Goal: Information Seeking & Learning: Find specific fact

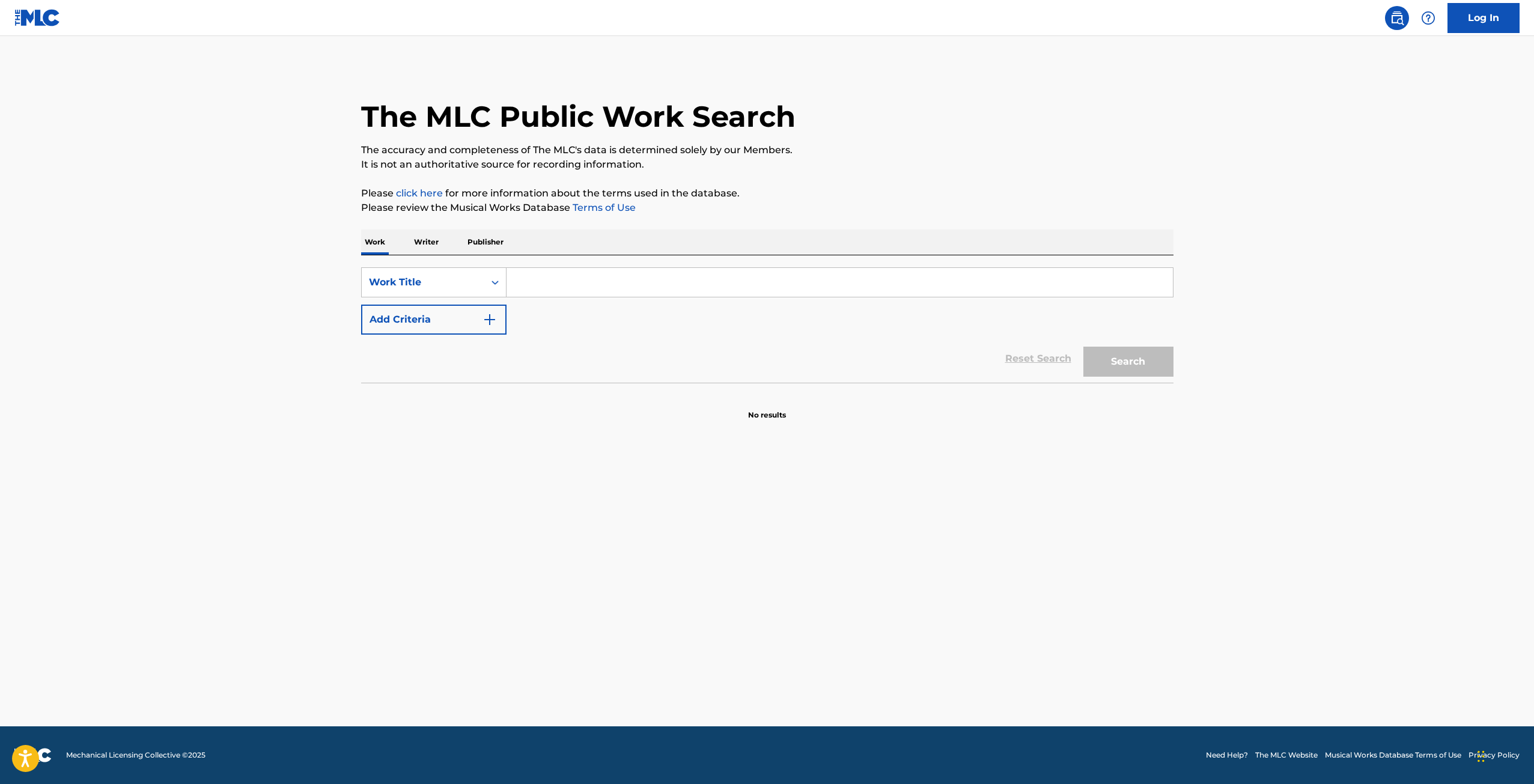
click at [721, 298] on div "SearchWithCriteria7fbaddc3-c580-4e3f-bafa-bb7d9e8a6a5f Work Title Add Criteria" at bounding box center [767, 300] width 812 height 67
click at [720, 299] on div "SearchWithCriteria7fbaddc3-c580-4e3f-bafa-bb7d9e8a6a5f Work Title Add Criteria" at bounding box center [767, 300] width 812 height 67
click at [721, 282] on input "Search Form" at bounding box center [839, 282] width 666 height 29
type input "roman holiday"
click at [361, 305] on button "Add Criteria" at bounding box center [433, 320] width 145 height 30
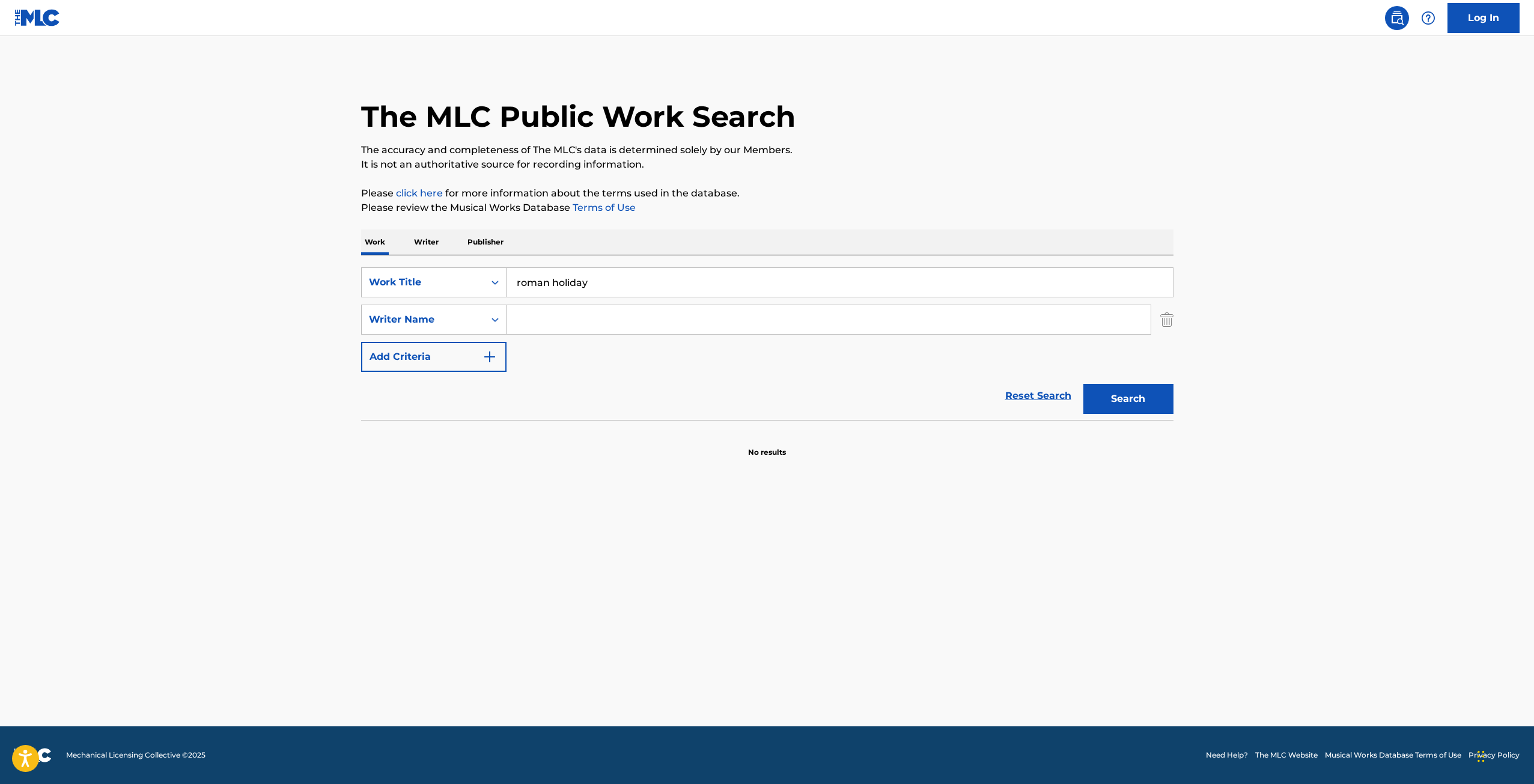
click at [697, 320] on input "Search Form" at bounding box center [829, 320] width 644 height 29
type input "nacht"
click at [1083, 384] on button "Search" at bounding box center [1127, 399] width 90 height 30
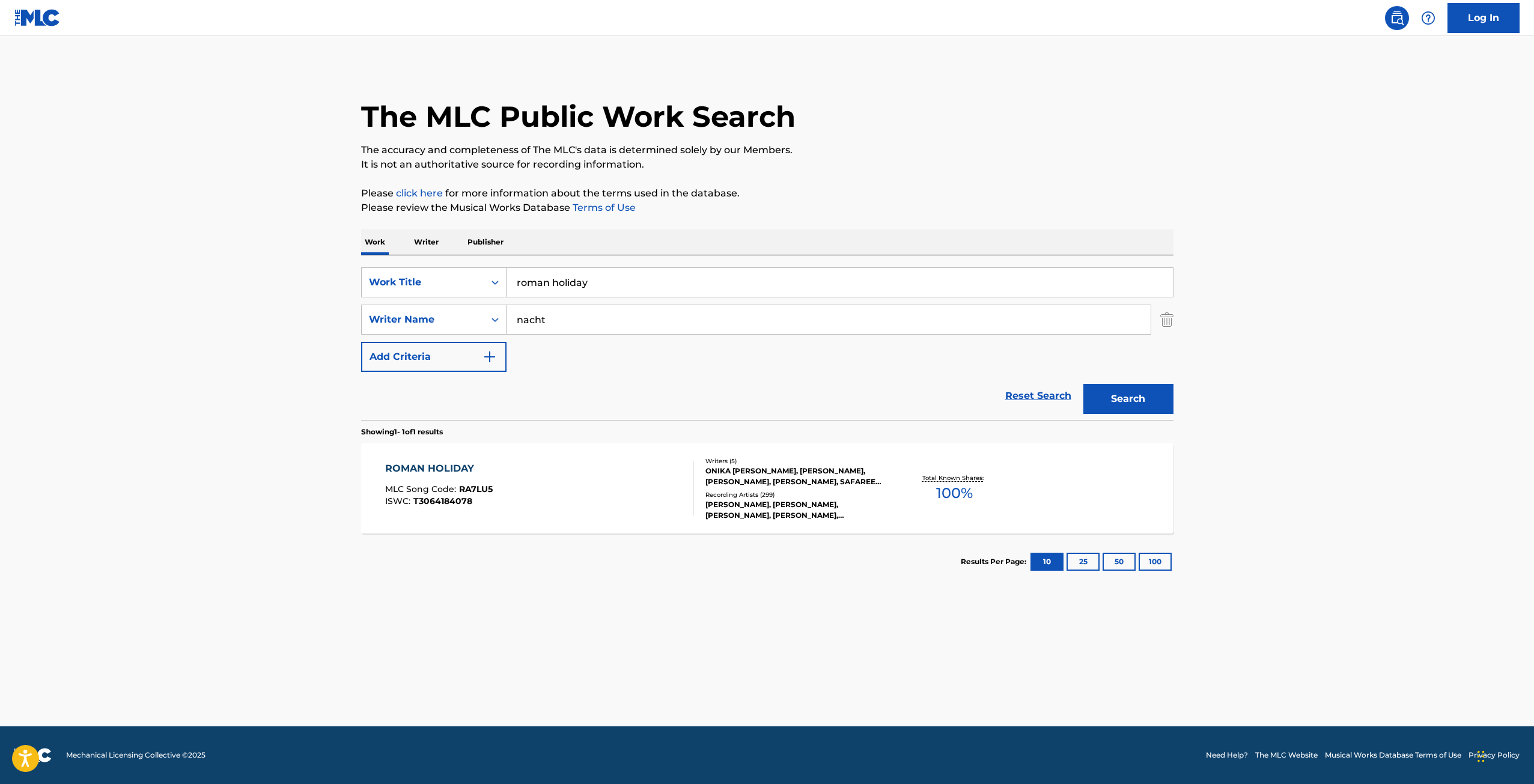
click at [752, 475] on div "ONIKA [PERSON_NAME], [PERSON_NAME], [PERSON_NAME], [PERSON_NAME], SAFAREE [PERS…" at bounding box center [796, 476] width 182 height 22
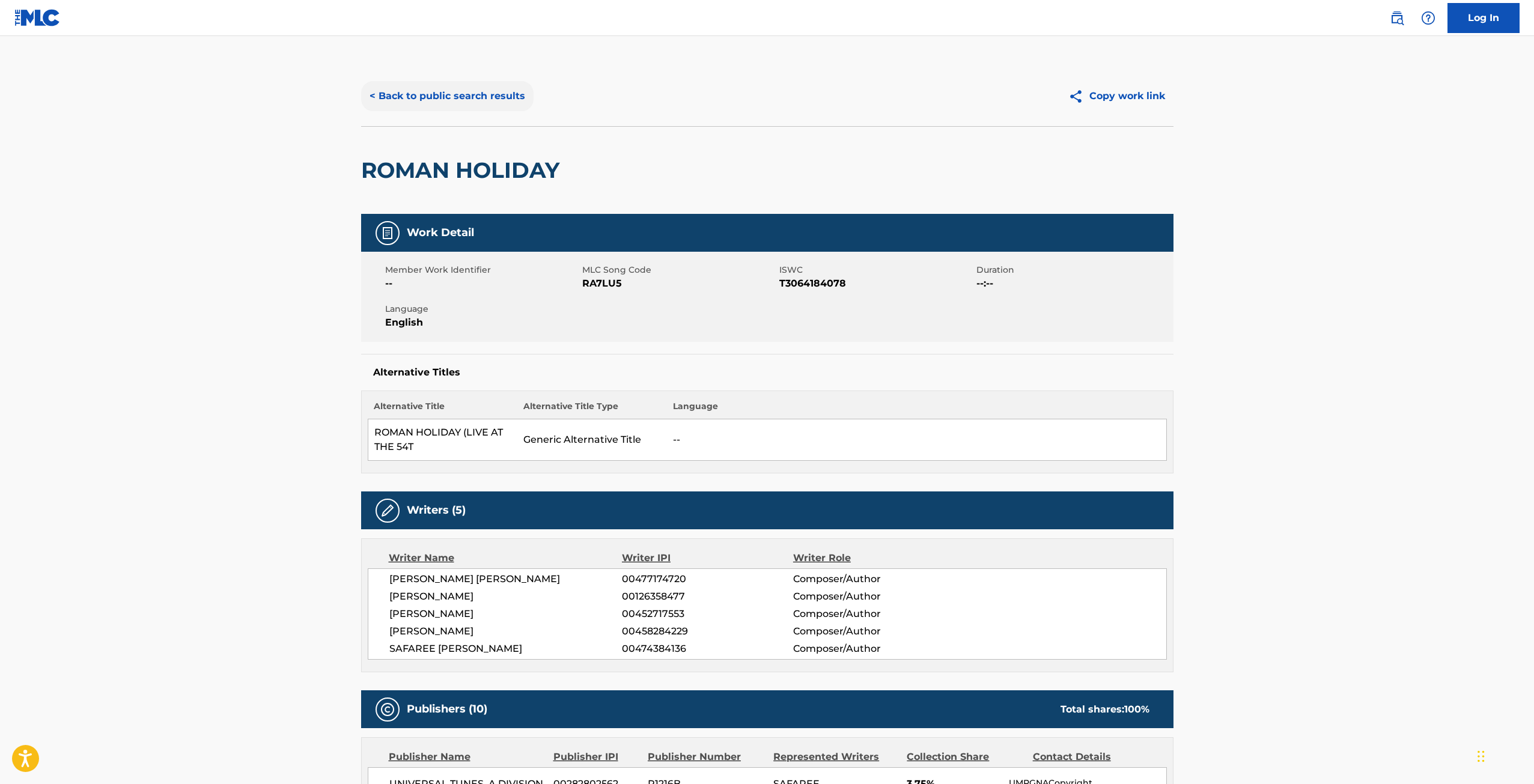
click at [479, 105] on button "< Back to public search results" at bounding box center [446, 96] width 172 height 30
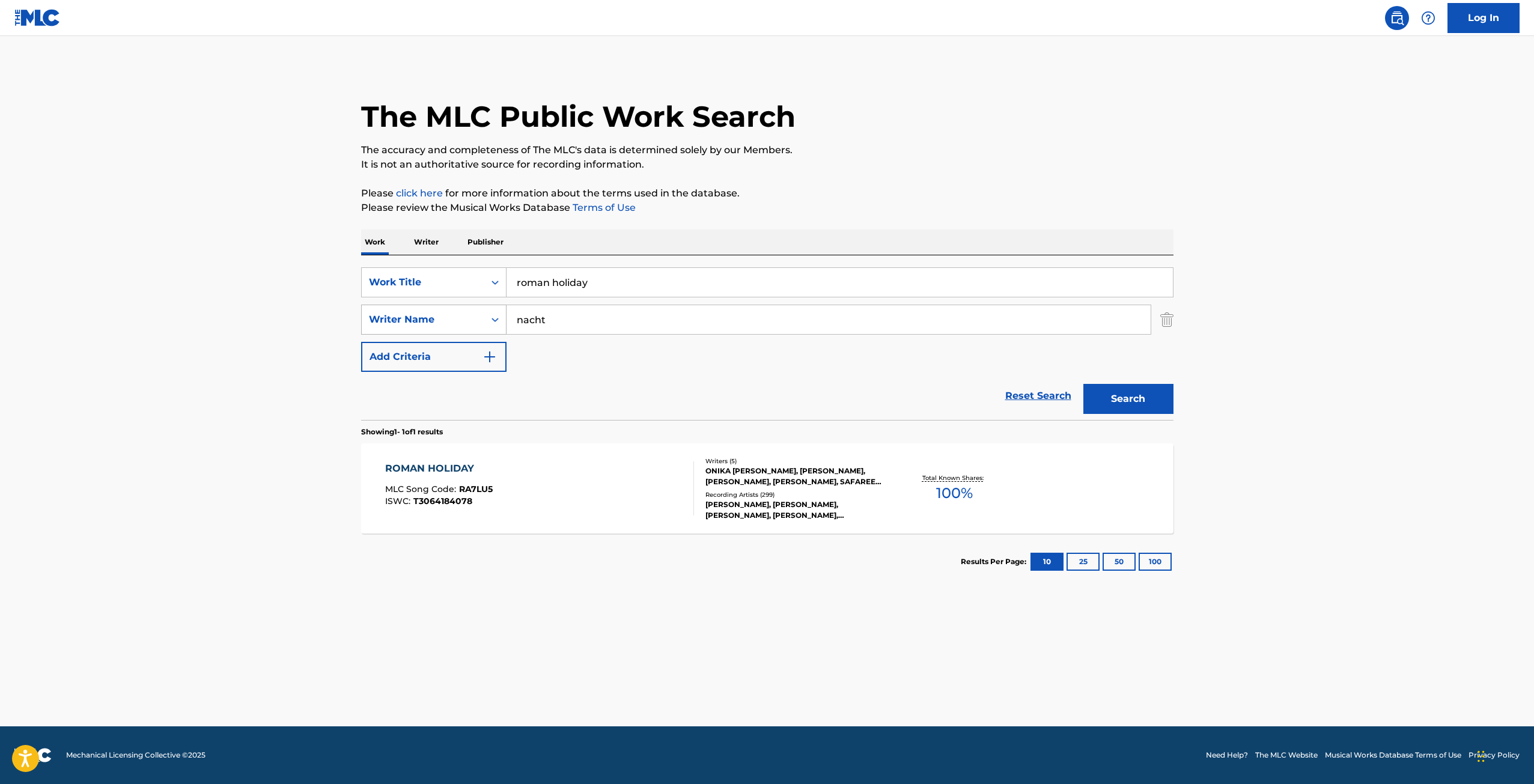
drag, startPoint x: 534, startPoint y: 307, endPoint x: 502, endPoint y: 307, distance: 32.0
click at [502, 307] on div "SearchWithCriteriaf401c136-9323-4b41-aa3a-b99ff867470f Writer Name nacht" at bounding box center [767, 320] width 812 height 30
click at [1083, 384] on button "Search" at bounding box center [1127, 399] width 90 height 30
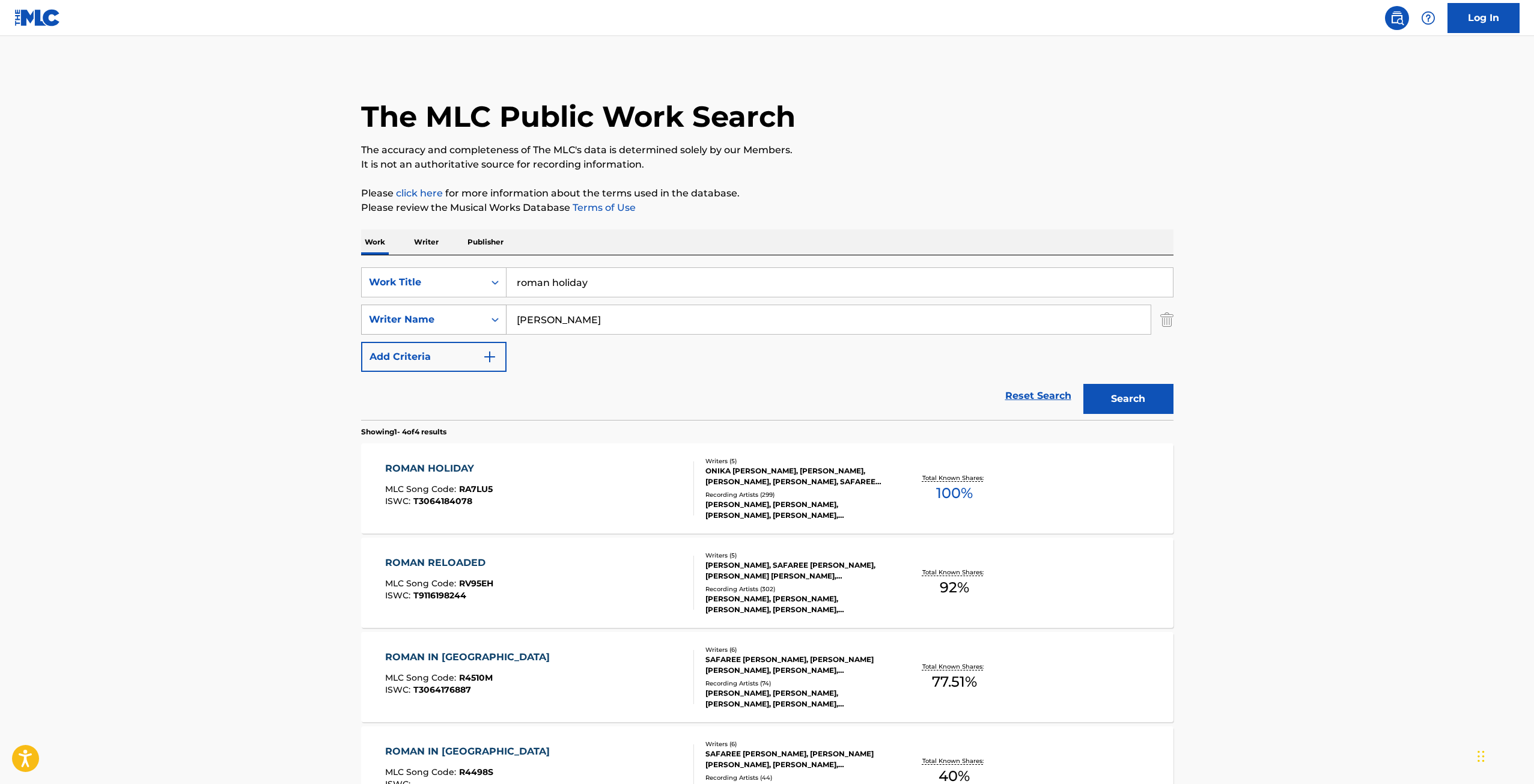
drag, startPoint x: 568, startPoint y: 328, endPoint x: 492, endPoint y: 320, distance: 76.4
click at [492, 320] on div "SearchWithCriteriaf401c136-9323-4b41-aa3a-b99ff867470f Writer Name [PERSON_NAME]" at bounding box center [767, 320] width 812 height 30
click at [1083, 384] on button "Search" at bounding box center [1127, 399] width 90 height 30
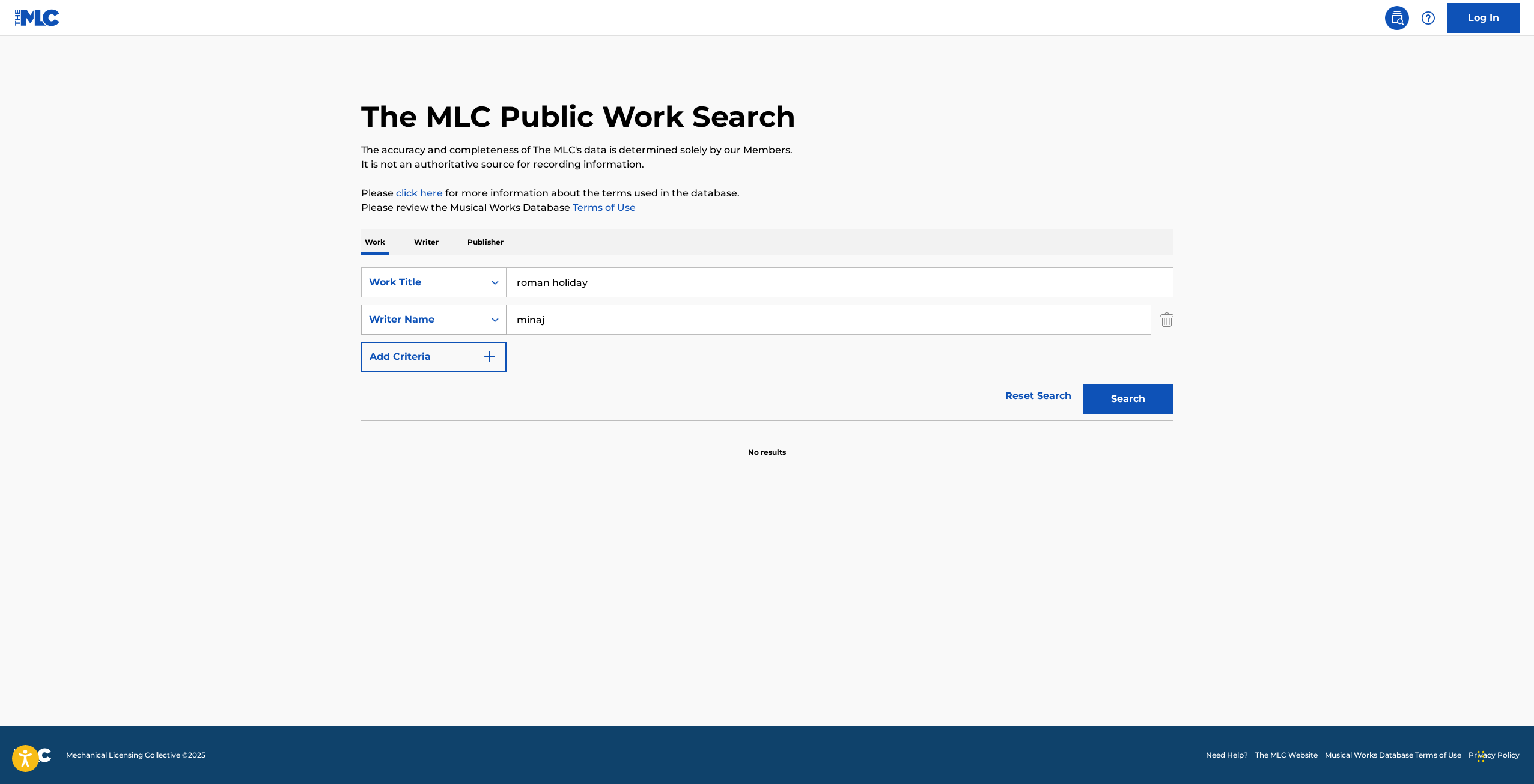
drag, startPoint x: 529, startPoint y: 317, endPoint x: 477, endPoint y: 319, distance: 52.0
click at [477, 320] on div "SearchWithCriteriaf401c136-9323-4b41-aa3a-b99ff867470f Writer Name [PERSON_NAME]" at bounding box center [767, 320] width 812 height 30
type input "[PERSON_NAME]"
click at [1083, 384] on button "Search" at bounding box center [1127, 399] width 90 height 30
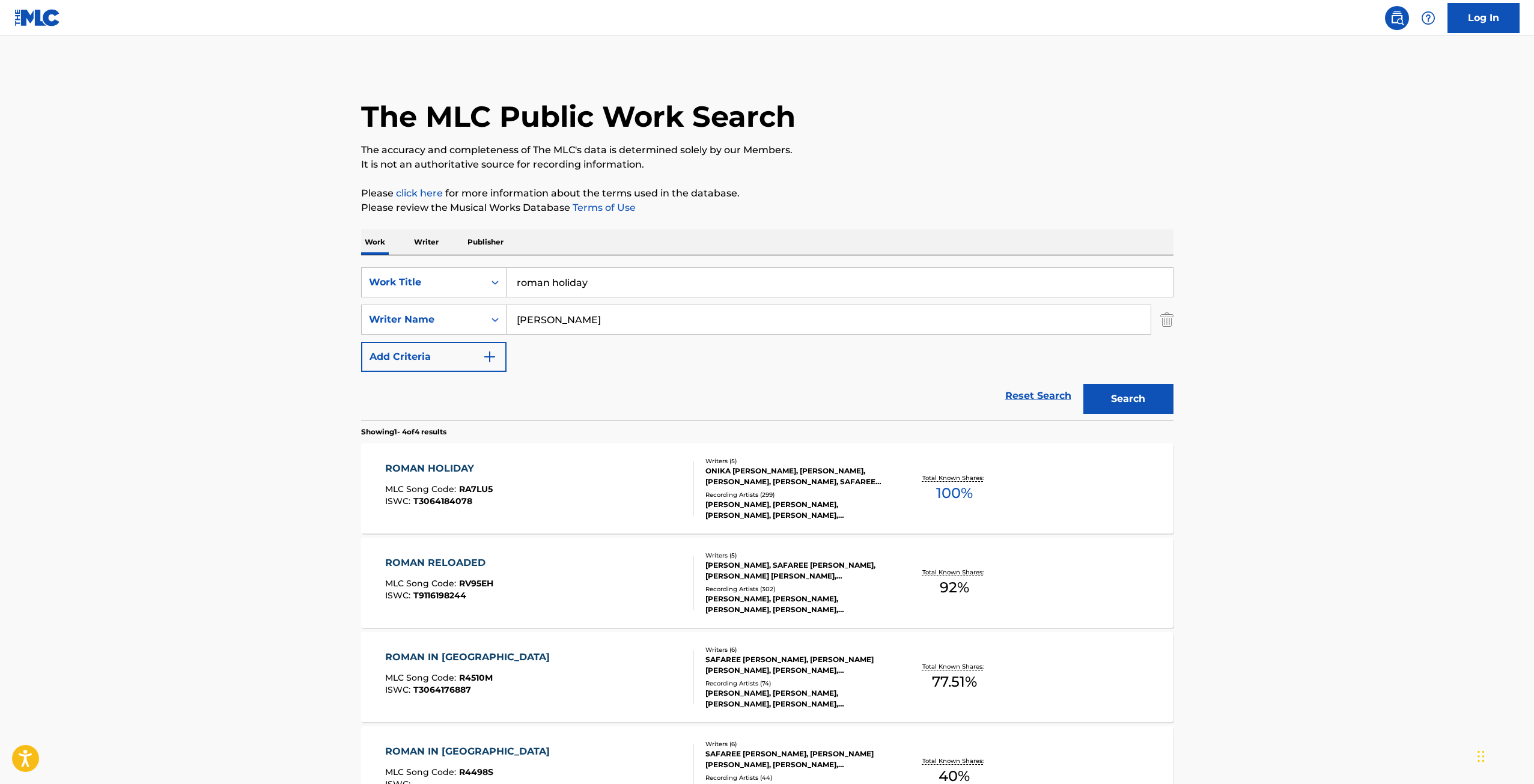
click at [836, 574] on div "[PERSON_NAME], SAFAREE [PERSON_NAME], [PERSON_NAME] [PERSON_NAME], [PERSON_NAME…" at bounding box center [796, 570] width 182 height 22
